Goal: Navigation & Orientation: Find specific page/section

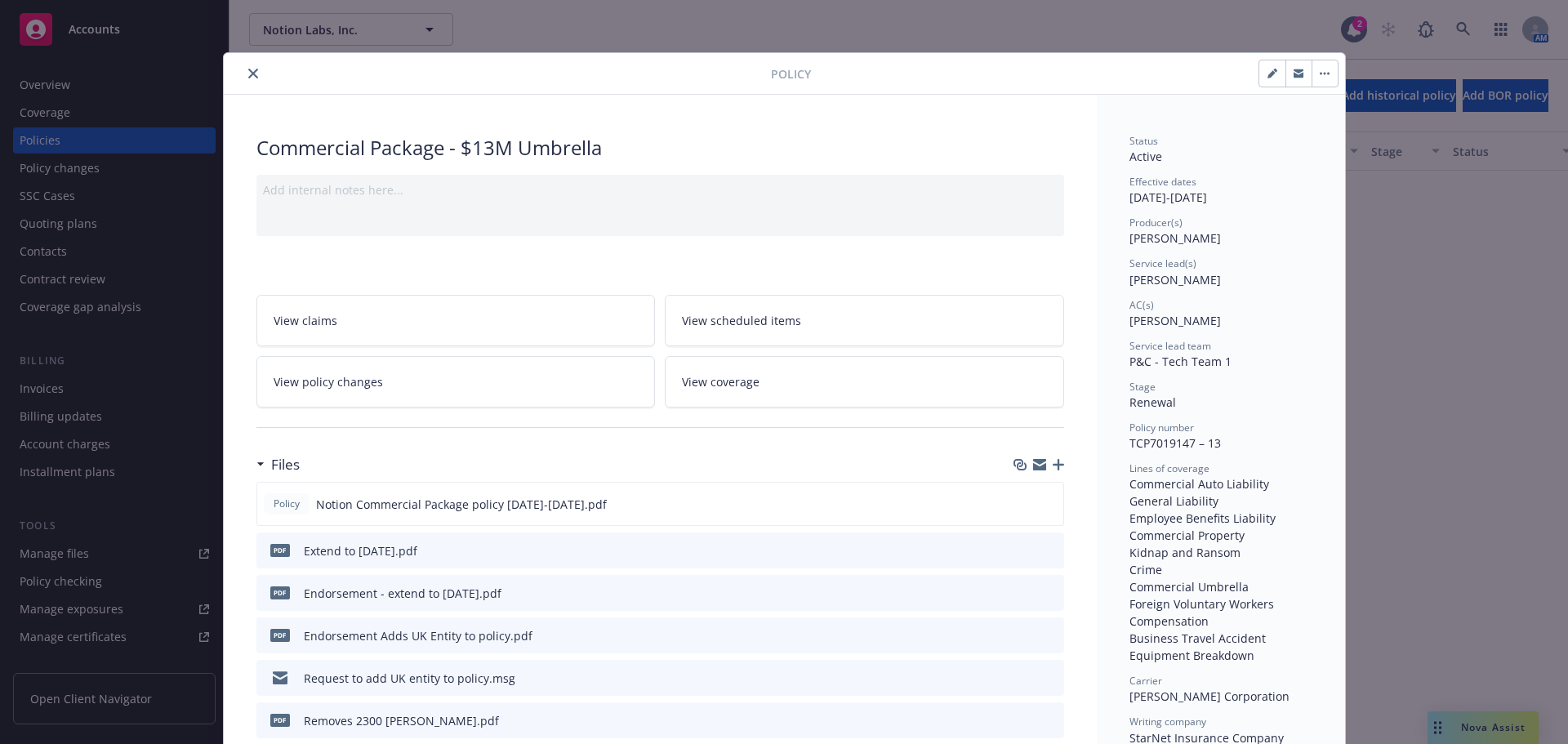
click at [248, 69] on icon "close" at bounding box center [253, 73] width 10 height 10
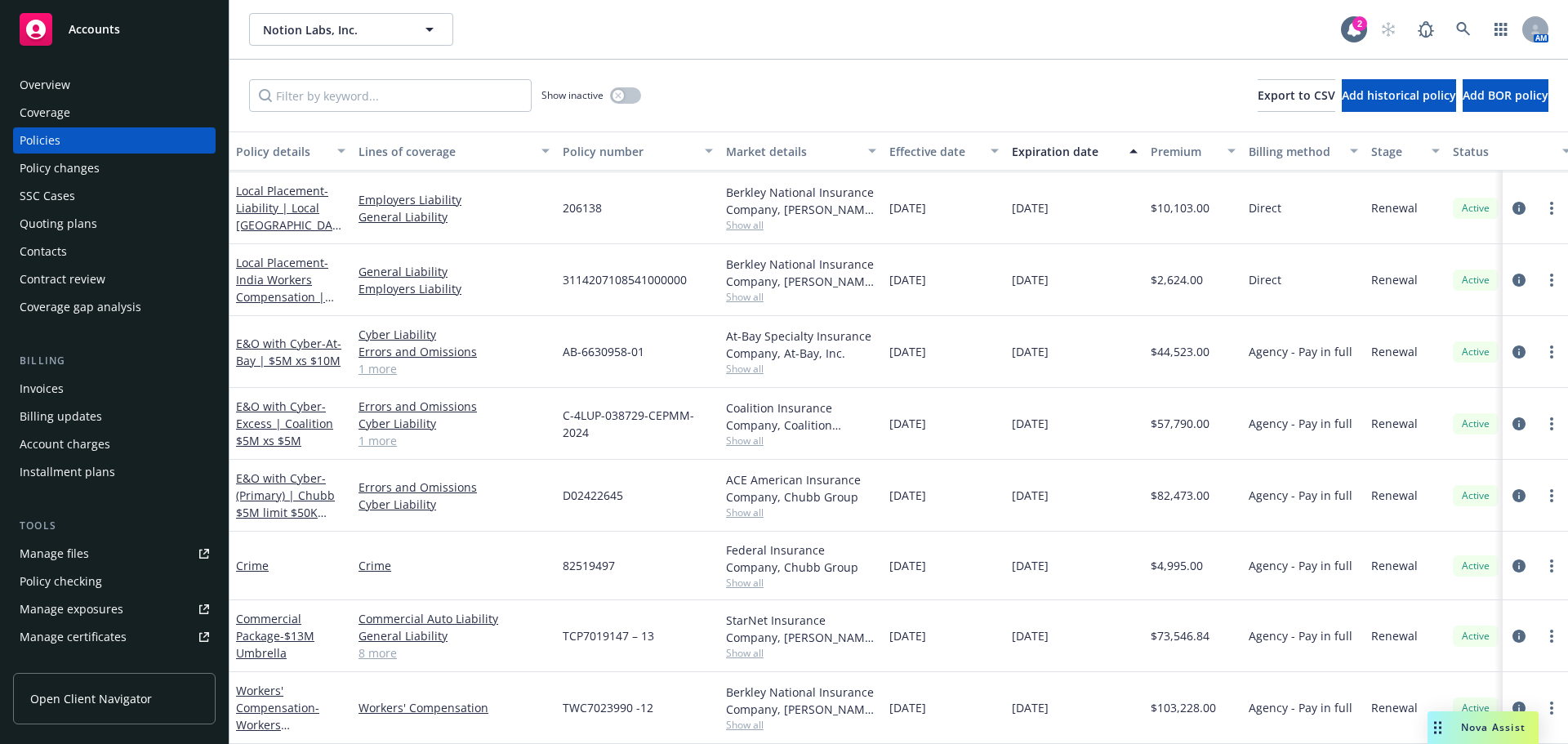
click at [168, 42] on div "Accounts" at bounding box center [114, 29] width 190 height 33
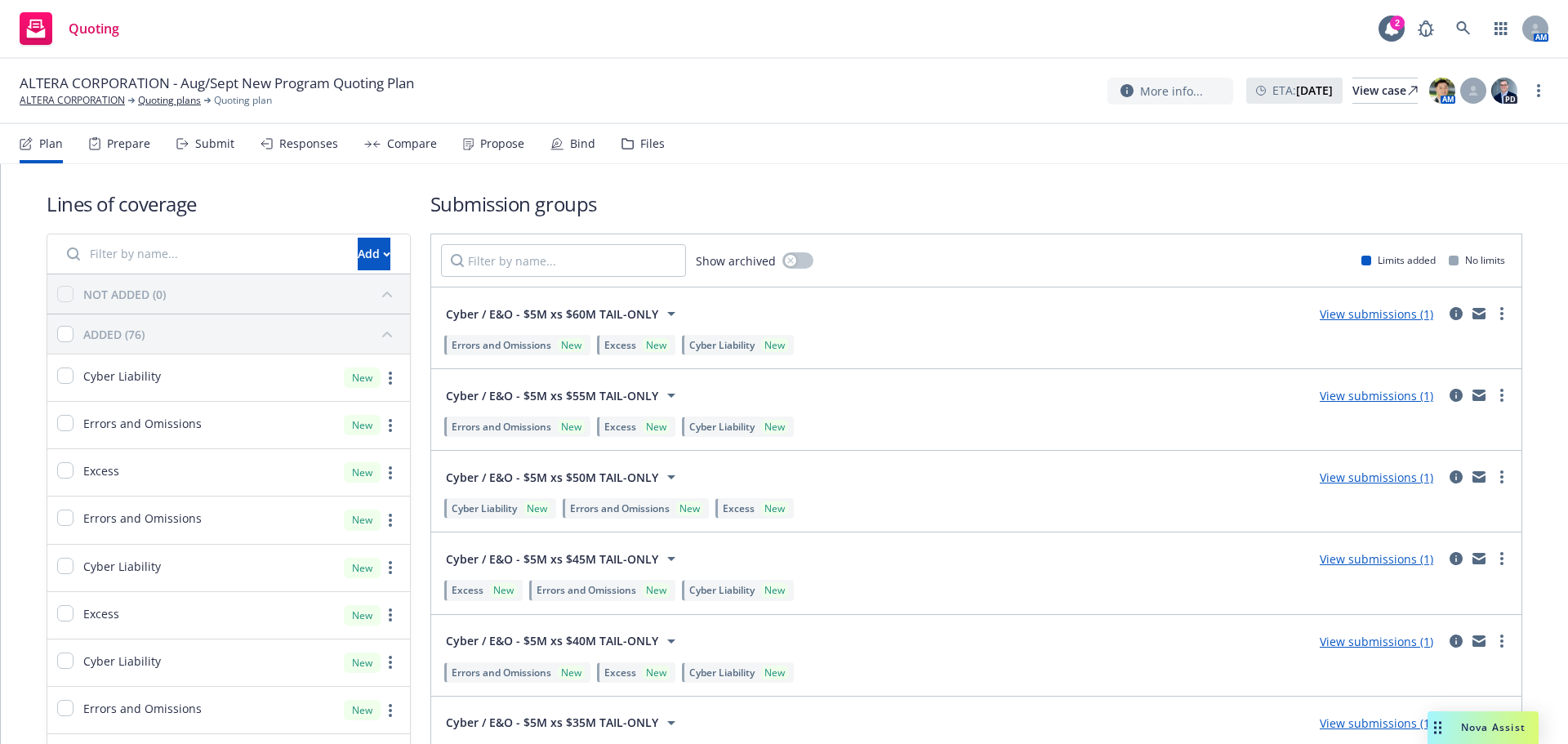
scroll to position [3292, 0]
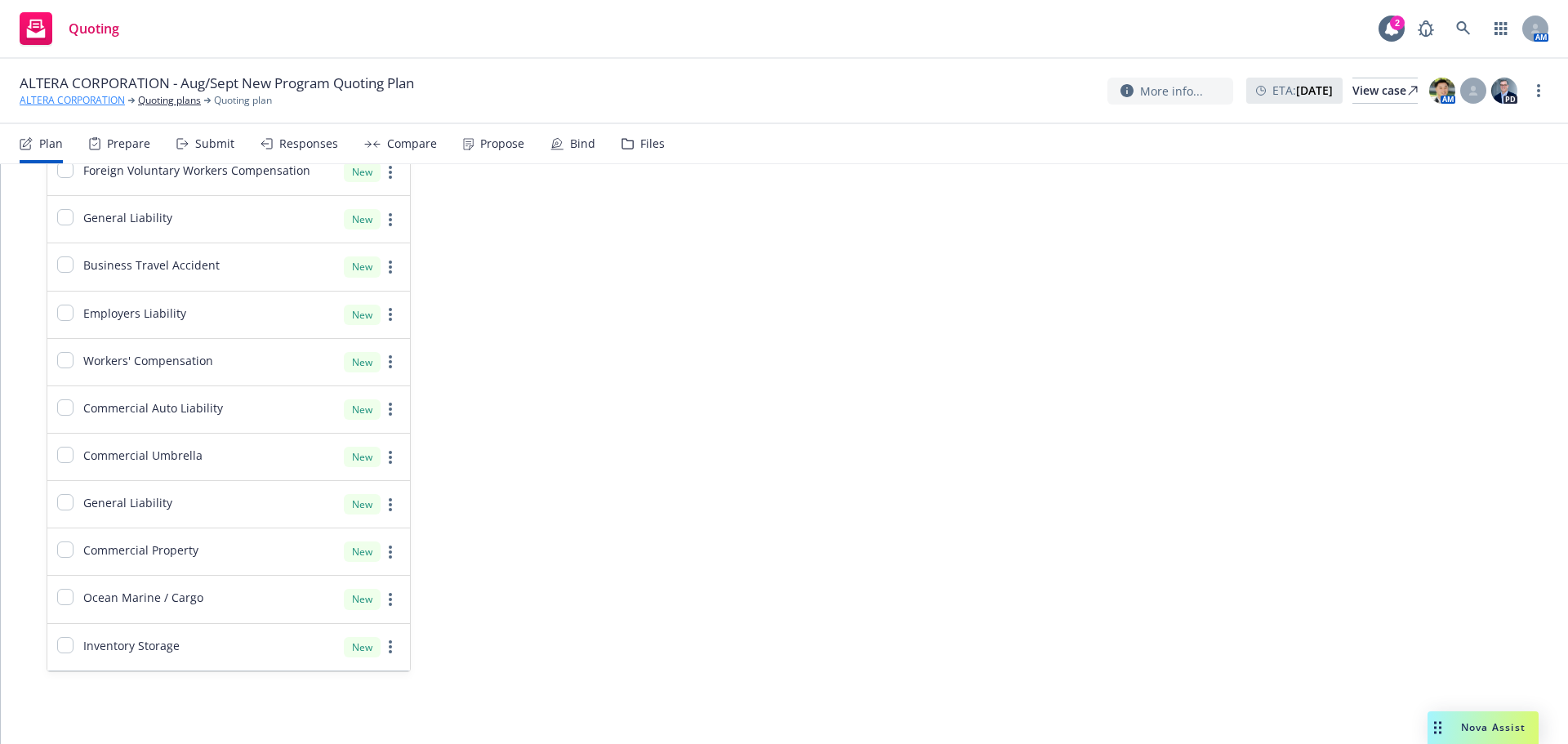
click at [100, 105] on link "ALTERA CORPORATION" at bounding box center [72, 100] width 105 height 15
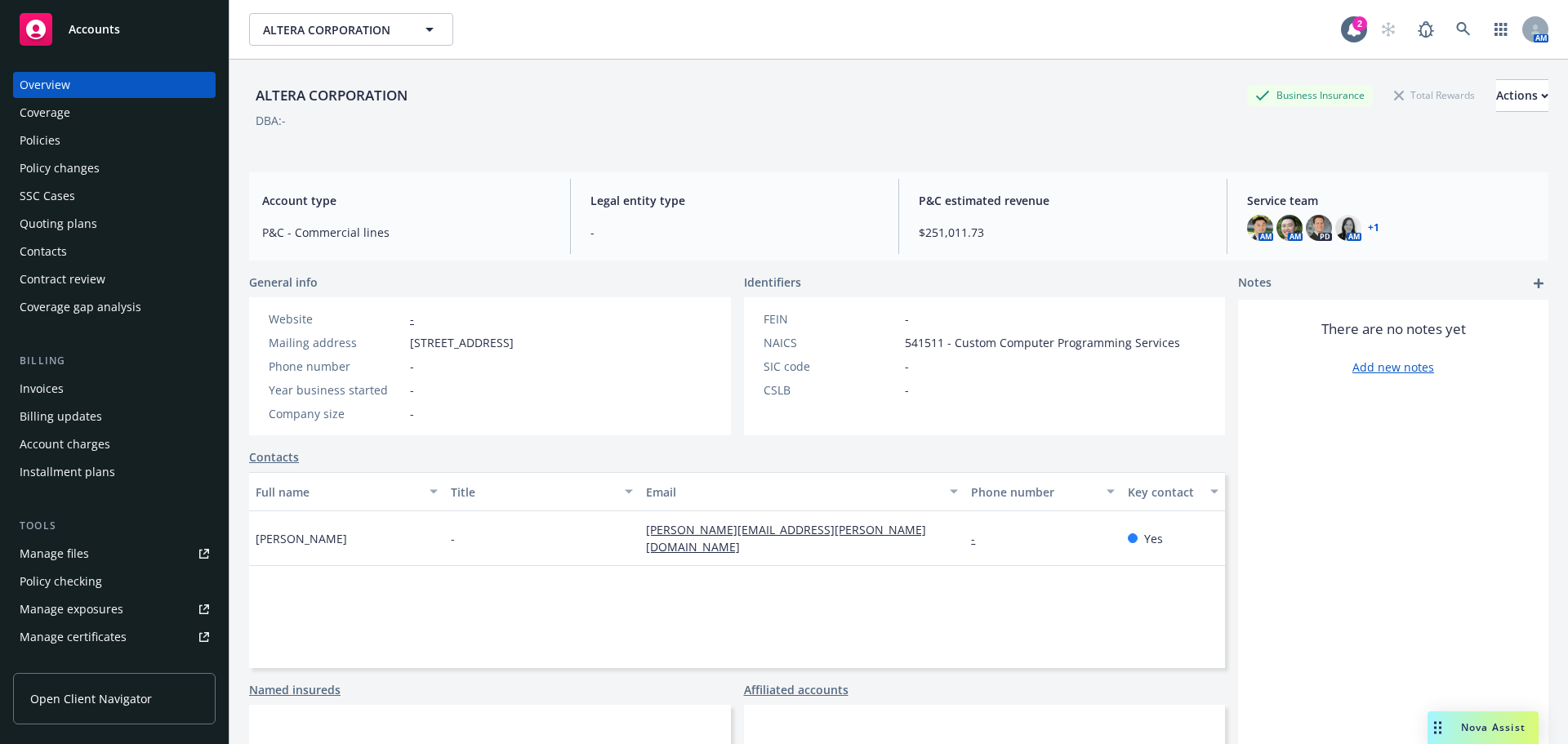
click at [115, 145] on div "Policies" at bounding box center [114, 140] width 190 height 26
